Goal: Information Seeking & Learning: Learn about a topic

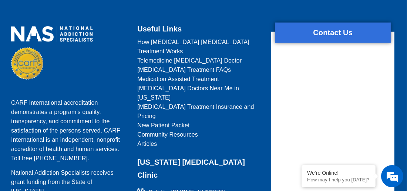
scroll to position [920, 0]
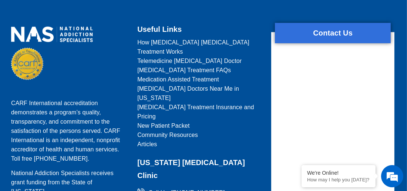
click at [171, 56] on span "Telemedicine [MEDICAL_DATA] Doctor" at bounding box center [189, 60] width 104 height 9
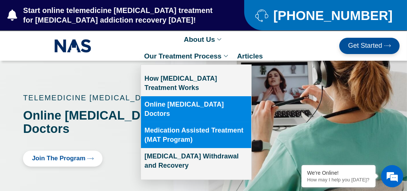
click at [171, 126] on link "Medication Assisted Treatment (MAT Program)" at bounding box center [196, 135] width 110 height 26
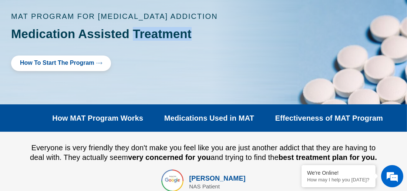
scroll to position [82, 0]
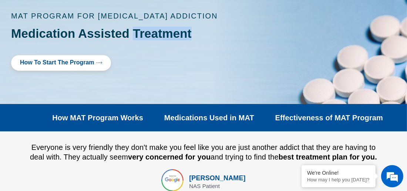
click at [213, 115] on link "Medications Used in MAT" at bounding box center [209, 117] width 90 height 9
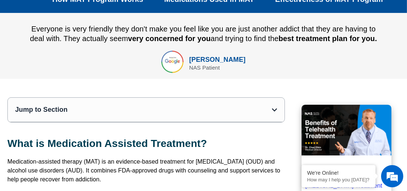
scroll to position [0, 0]
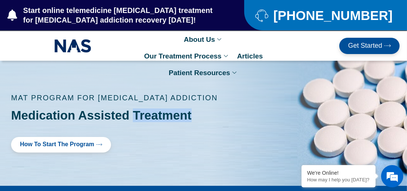
click at [48, 141] on span "How to Start the program" at bounding box center [57, 144] width 74 height 7
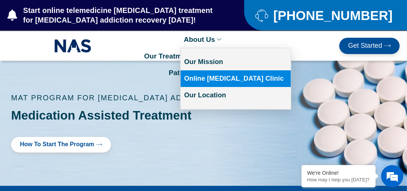
click at [201, 75] on link "Online [MEDICAL_DATA] Clinic" at bounding box center [236, 78] width 110 height 17
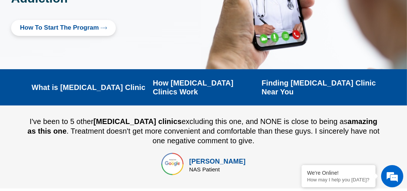
scroll to position [148, 0]
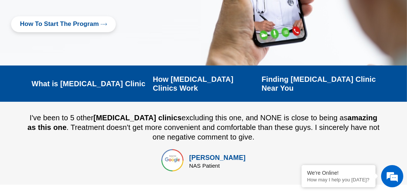
click at [201, 80] on link "Insurance and Pricing" at bounding box center [220, 88] width 110 height 17
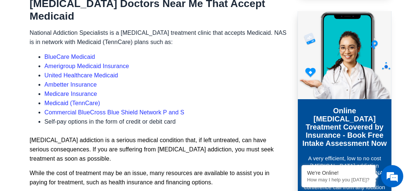
scroll to position [469, 0]
